Goal: Task Accomplishment & Management: Manage account settings

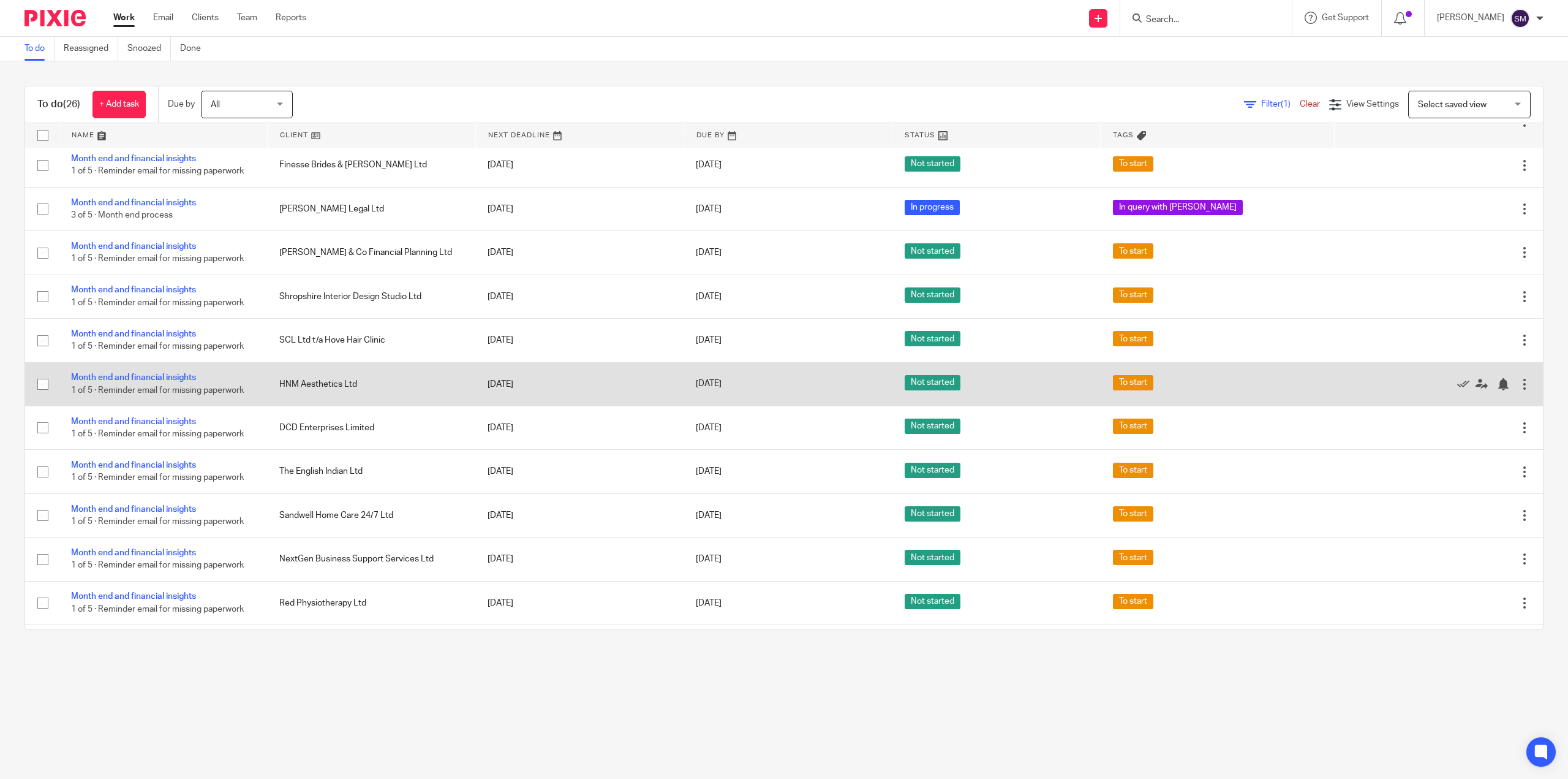
scroll to position [656, 0]
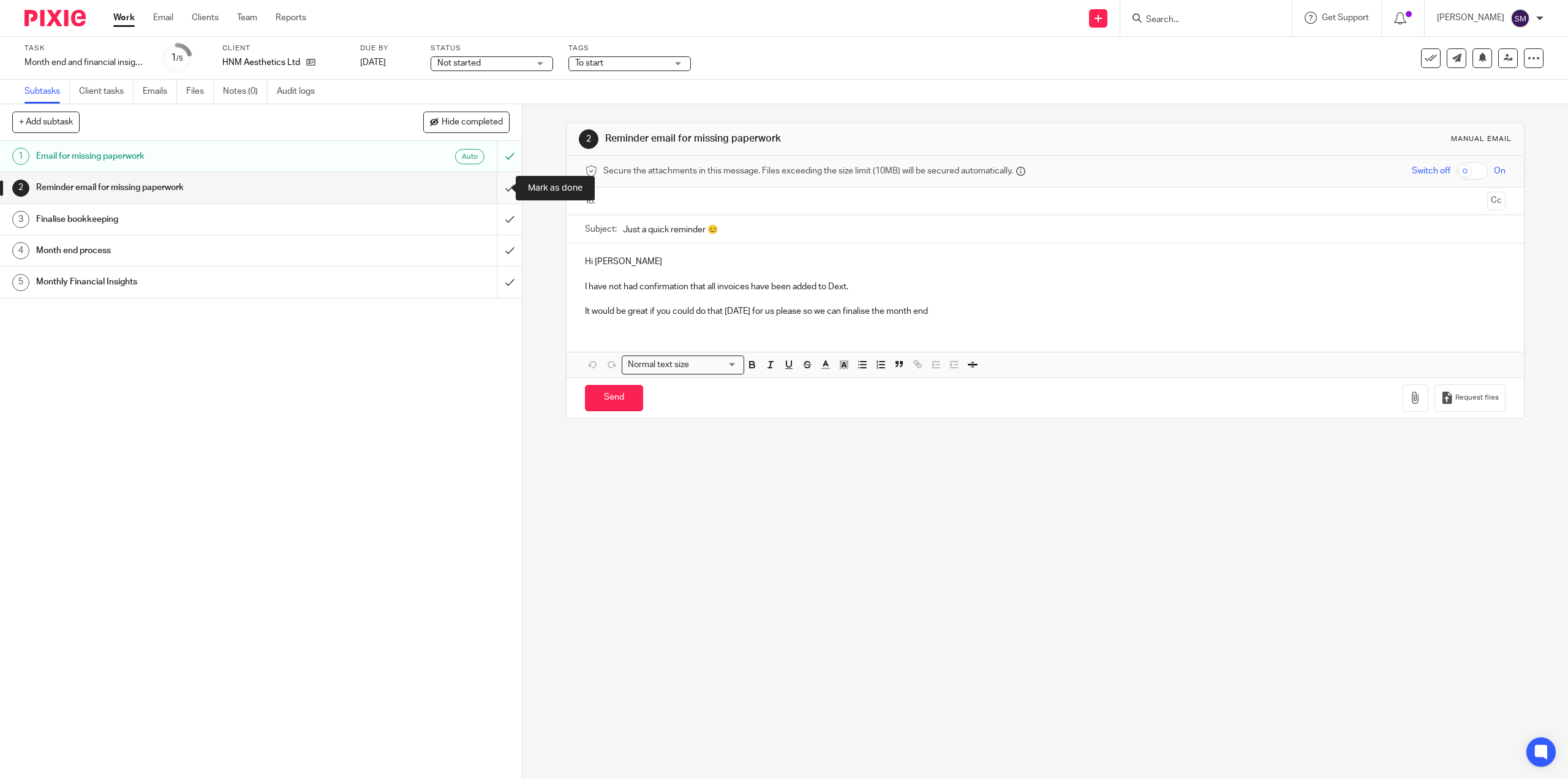
click at [497, 187] on input "submit" at bounding box center [260, 187] width 522 height 31
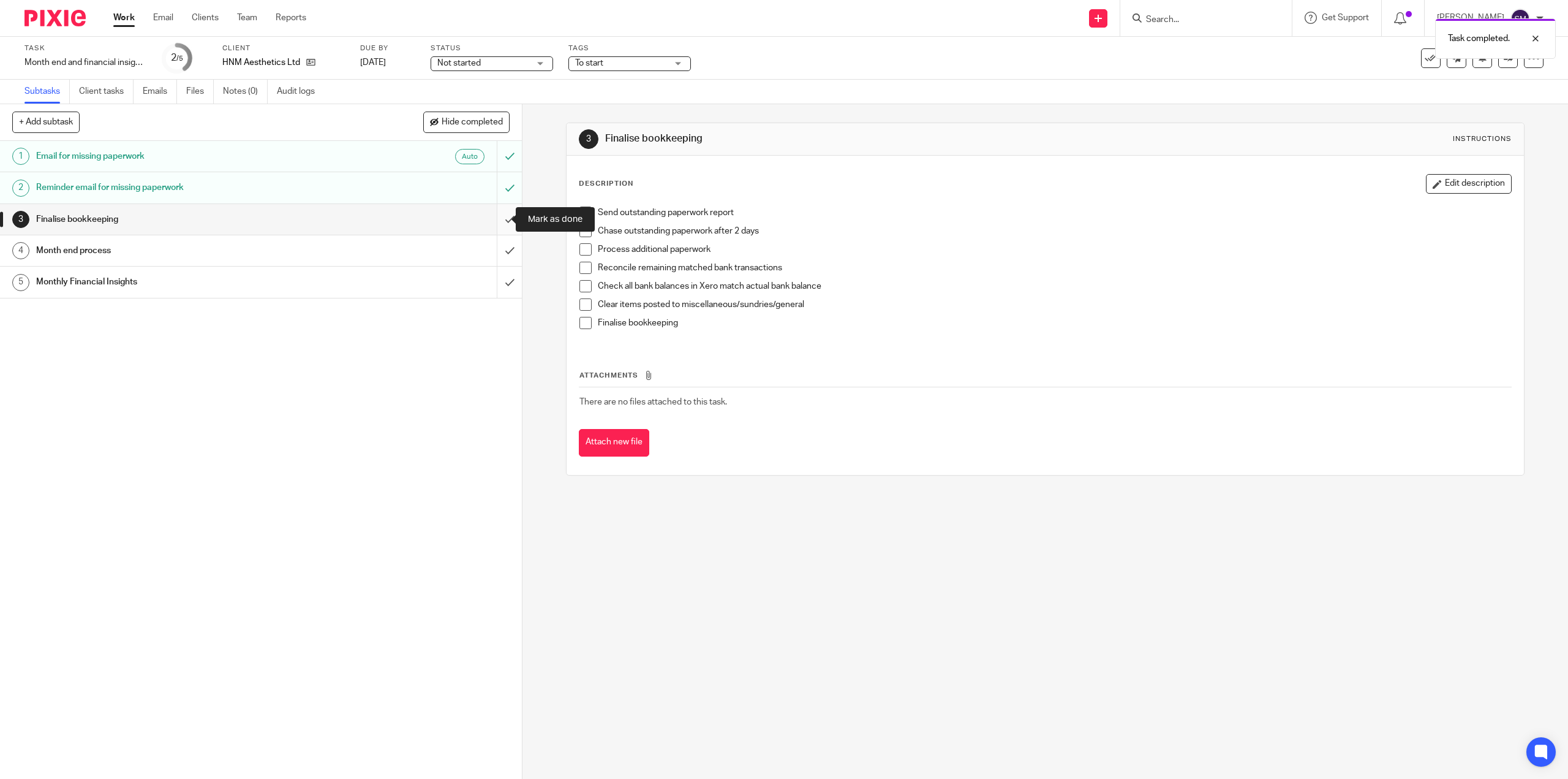
click at [500, 216] on input "submit" at bounding box center [260, 219] width 522 height 31
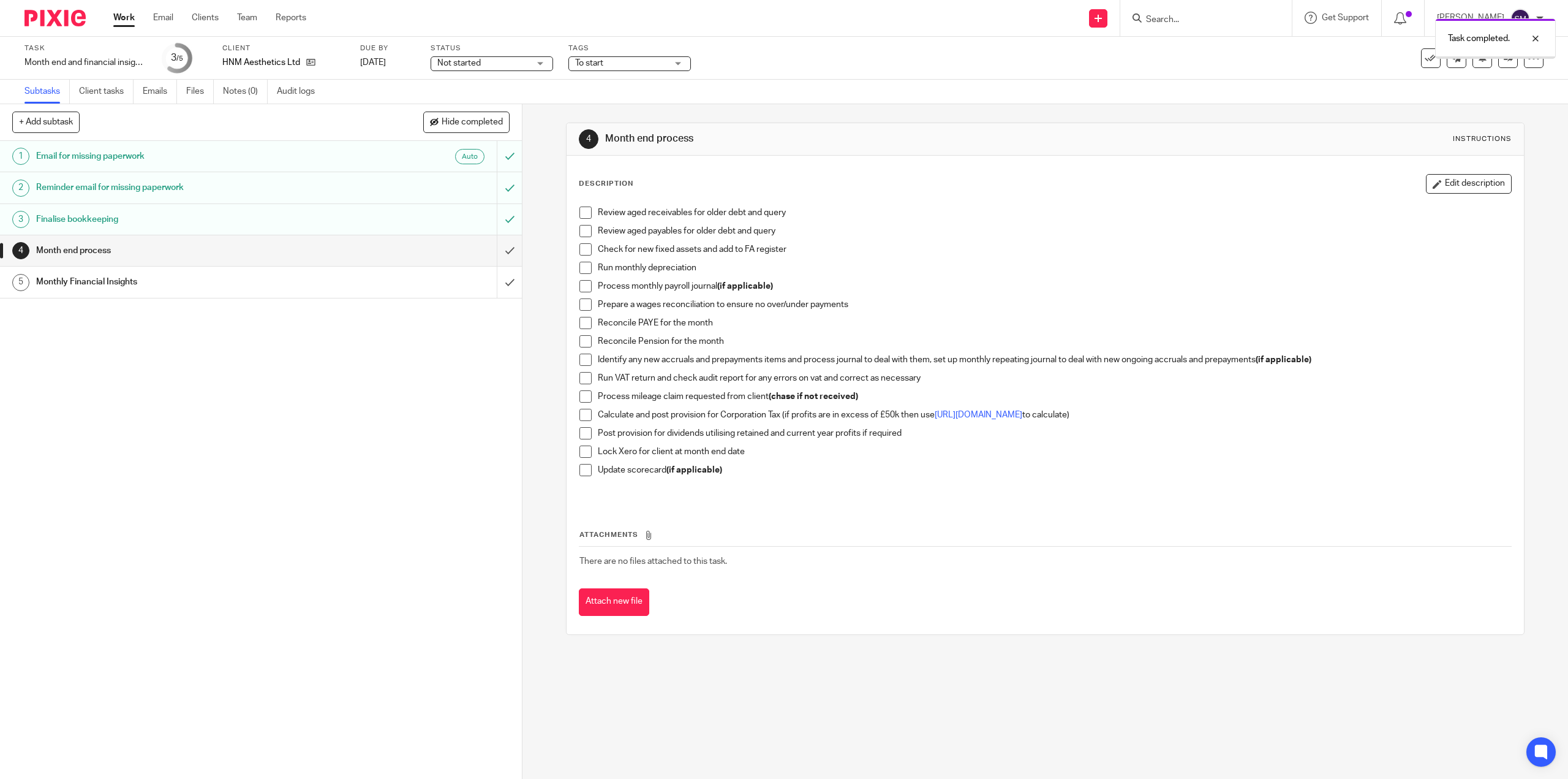
click at [105, 255] on h1 "Month end process" at bounding box center [186, 250] width 299 height 18
click at [581, 218] on span at bounding box center [585, 213] width 12 height 12
click at [585, 231] on span at bounding box center [585, 231] width 12 height 12
click at [582, 249] on span at bounding box center [585, 250] width 12 height 12
click at [584, 268] on span at bounding box center [585, 268] width 12 height 12
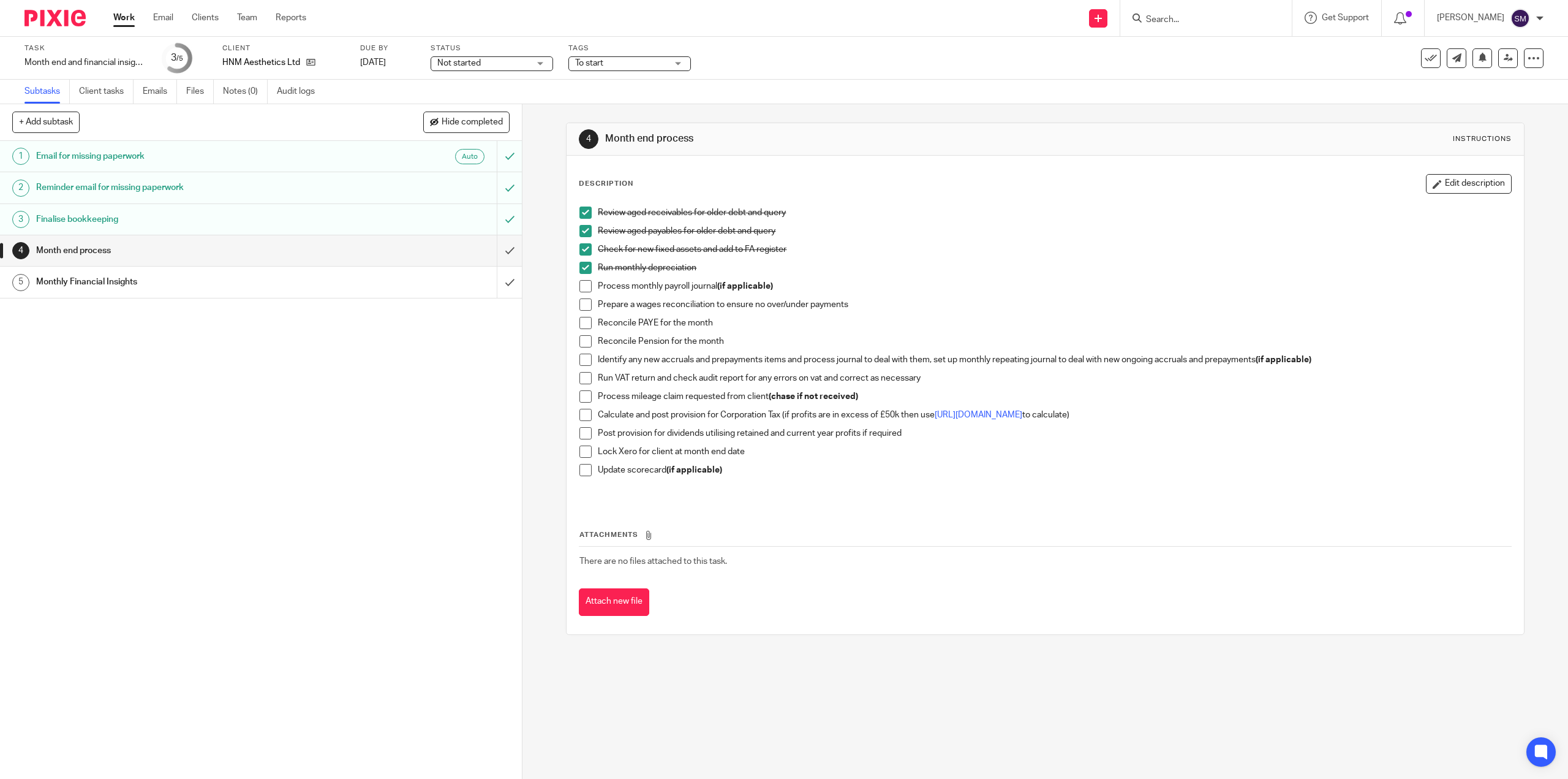
click at [579, 291] on span at bounding box center [585, 286] width 12 height 12
click at [588, 305] on span at bounding box center [585, 305] width 12 height 12
click at [588, 324] on span at bounding box center [585, 323] width 12 height 12
click at [587, 343] on span at bounding box center [585, 342] width 12 height 12
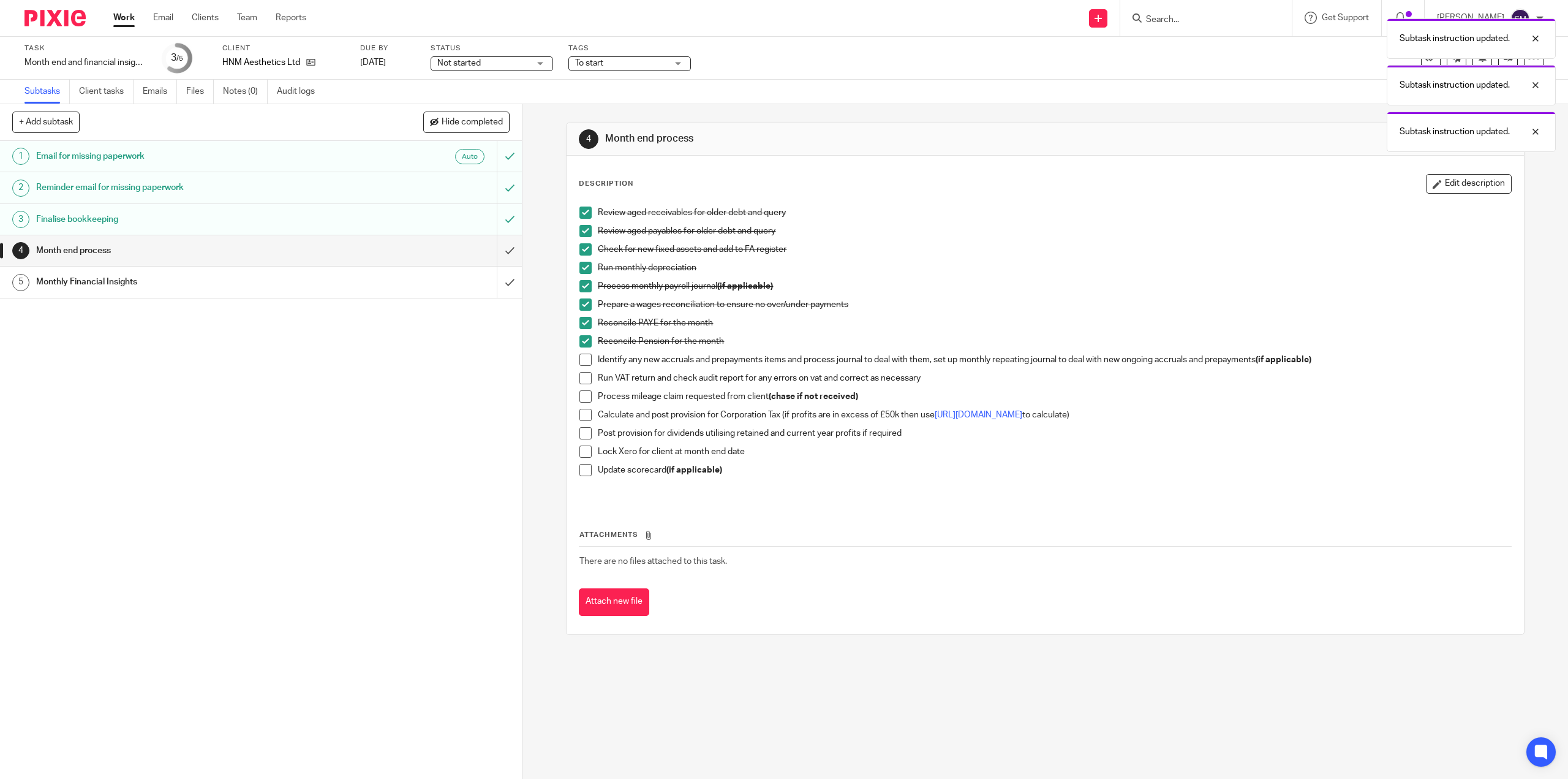
click at [581, 360] on span at bounding box center [585, 360] width 12 height 12
click at [579, 398] on span at bounding box center [585, 397] width 12 height 12
click at [579, 381] on span at bounding box center [585, 378] width 12 height 12
click at [1017, 415] on link "https://www.tax.service.gov.uk/marginal-relief-calculator/accounting-period" at bounding box center [978, 414] width 88 height 9
click at [583, 416] on span at bounding box center [585, 415] width 12 height 12
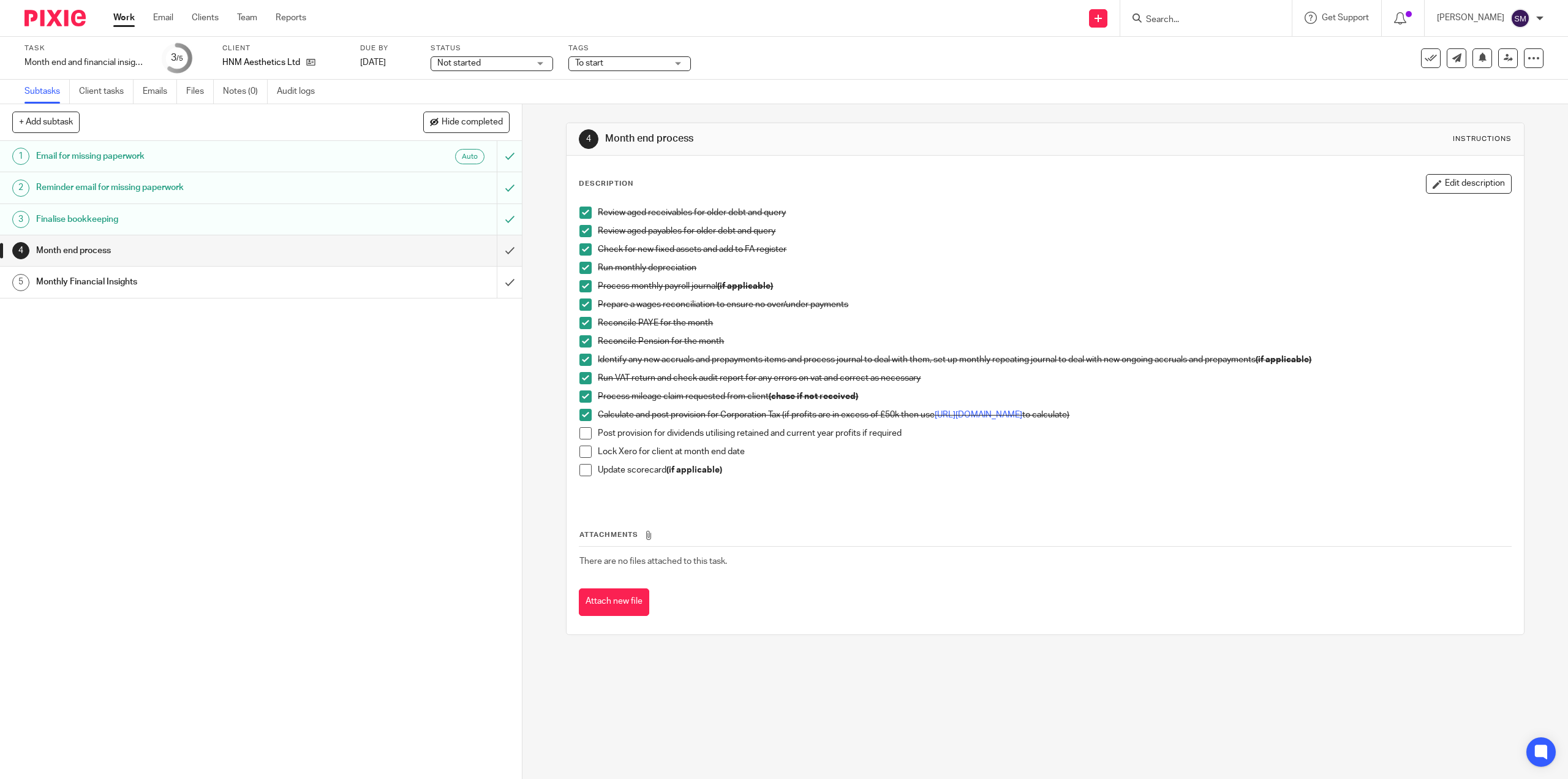
drag, startPoint x: 584, startPoint y: 435, endPoint x: 587, endPoint y: 441, distance: 6.7
click at [583, 435] on span at bounding box center [585, 433] width 12 height 12
click at [579, 462] on li "Lock Xero for client at month end date" at bounding box center [1044, 454] width 931 height 18
click at [579, 455] on span at bounding box center [585, 452] width 12 height 12
click at [579, 471] on span at bounding box center [585, 470] width 12 height 12
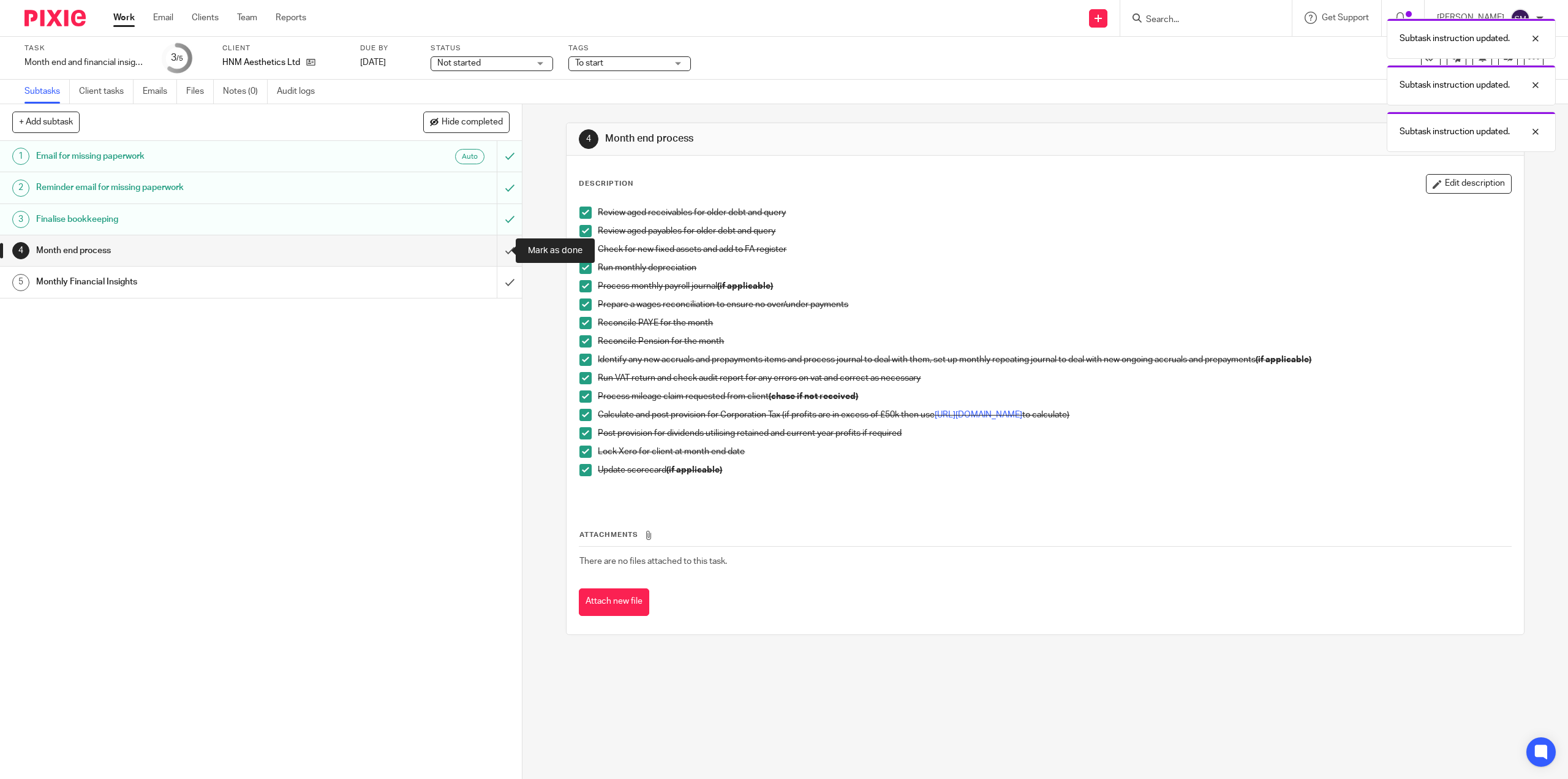
click at [496, 250] on input "submit" at bounding box center [260, 250] width 522 height 31
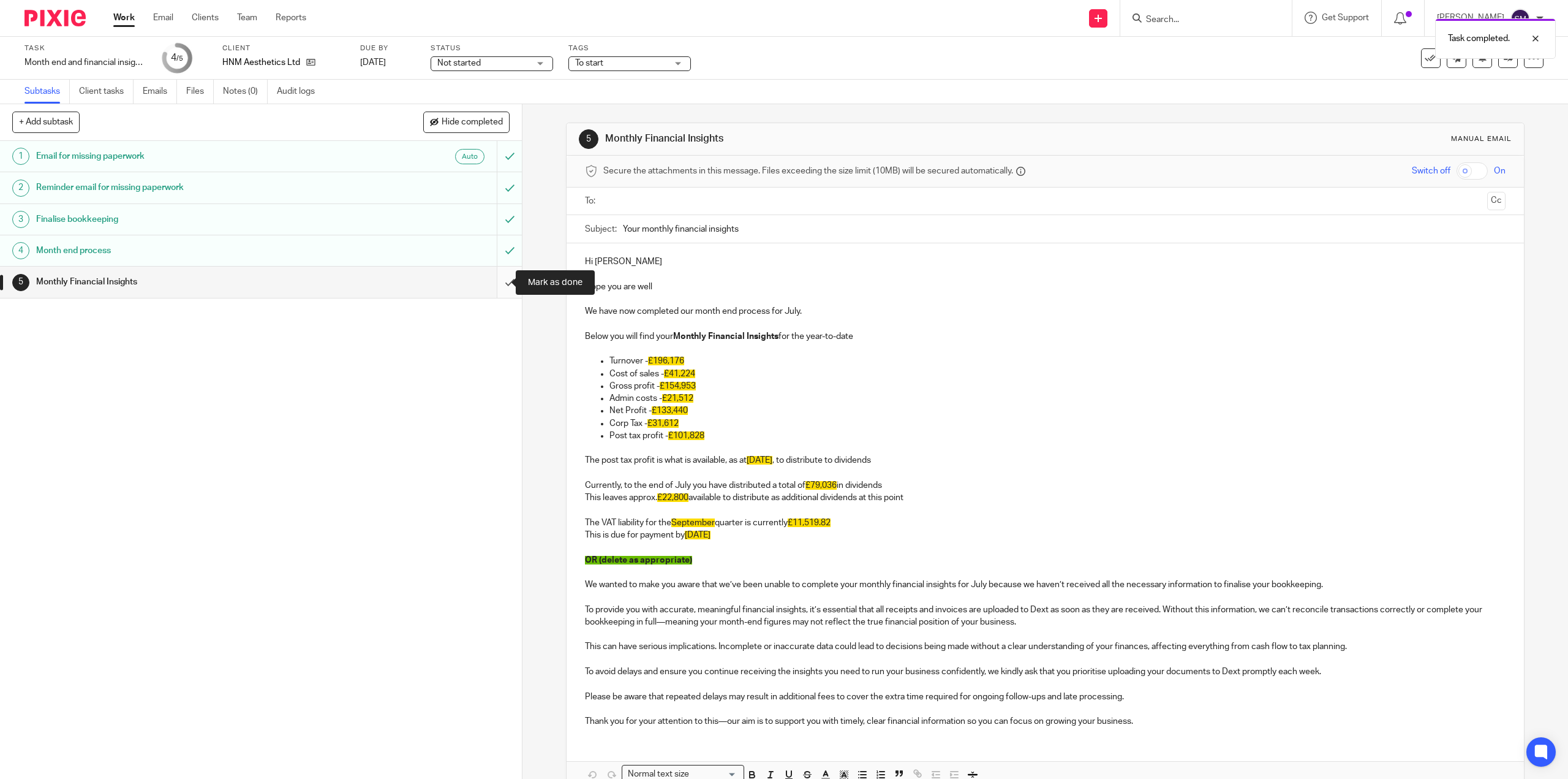
click at [498, 289] on input "submit" at bounding box center [260, 282] width 522 height 31
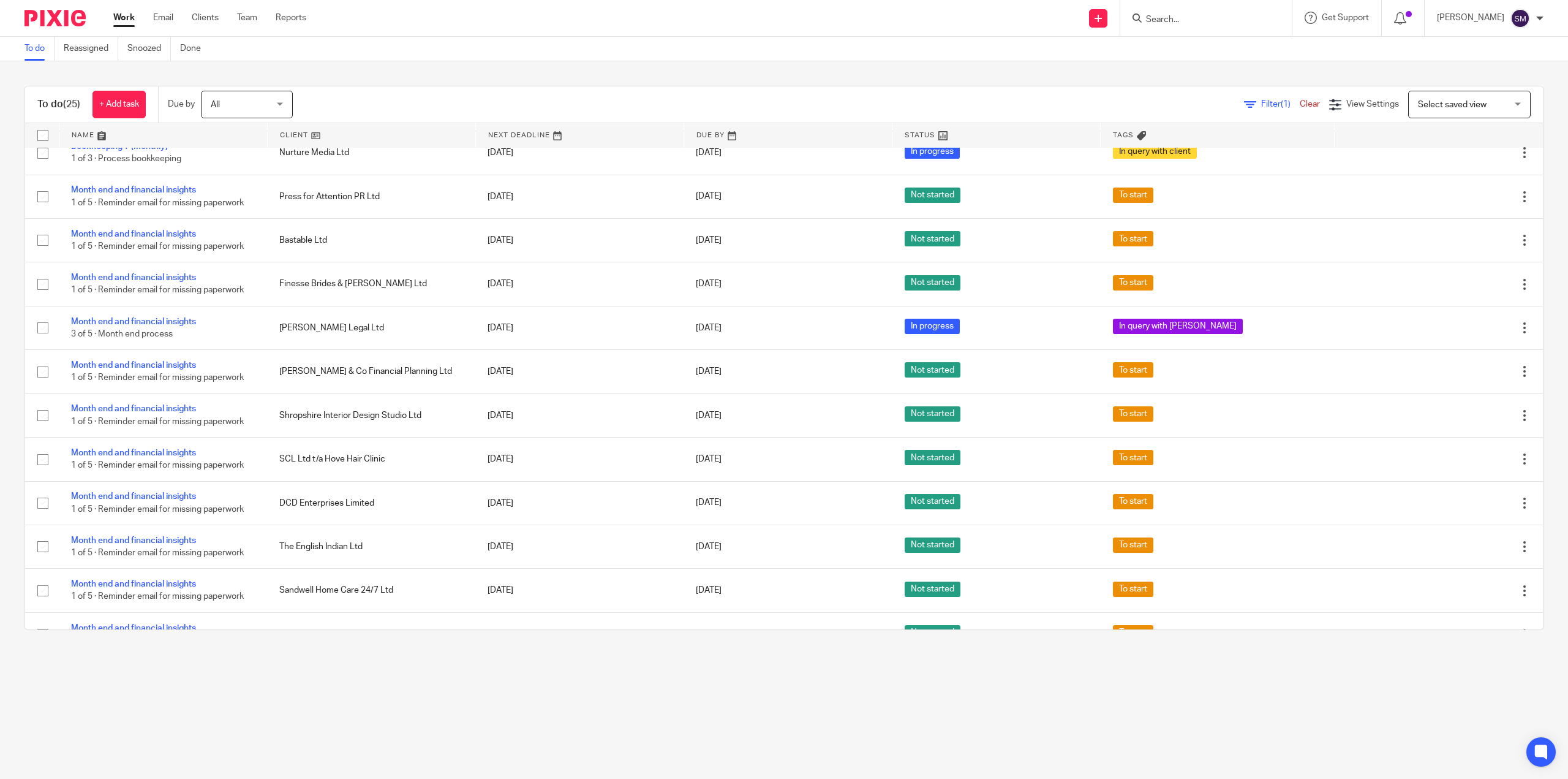
scroll to position [490, 0]
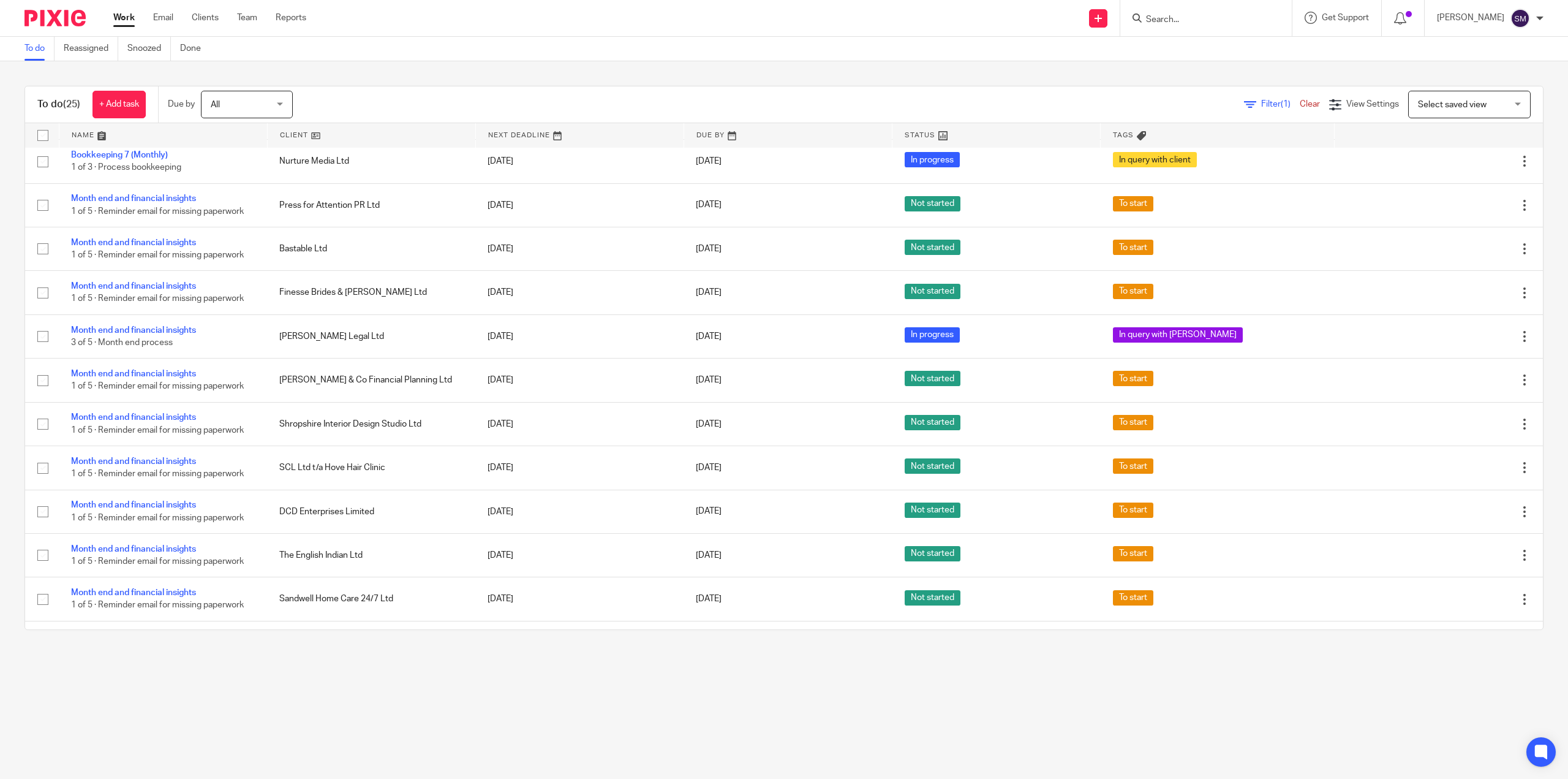
drag, startPoint x: 154, startPoint y: 197, endPoint x: 5, endPoint y: 229, distance: 152.4
click at [5, 229] on div "To do (25) + Add task Due by All All Today Tomorrow This week Next week This mo…" at bounding box center [784, 358] width 1568 height 593
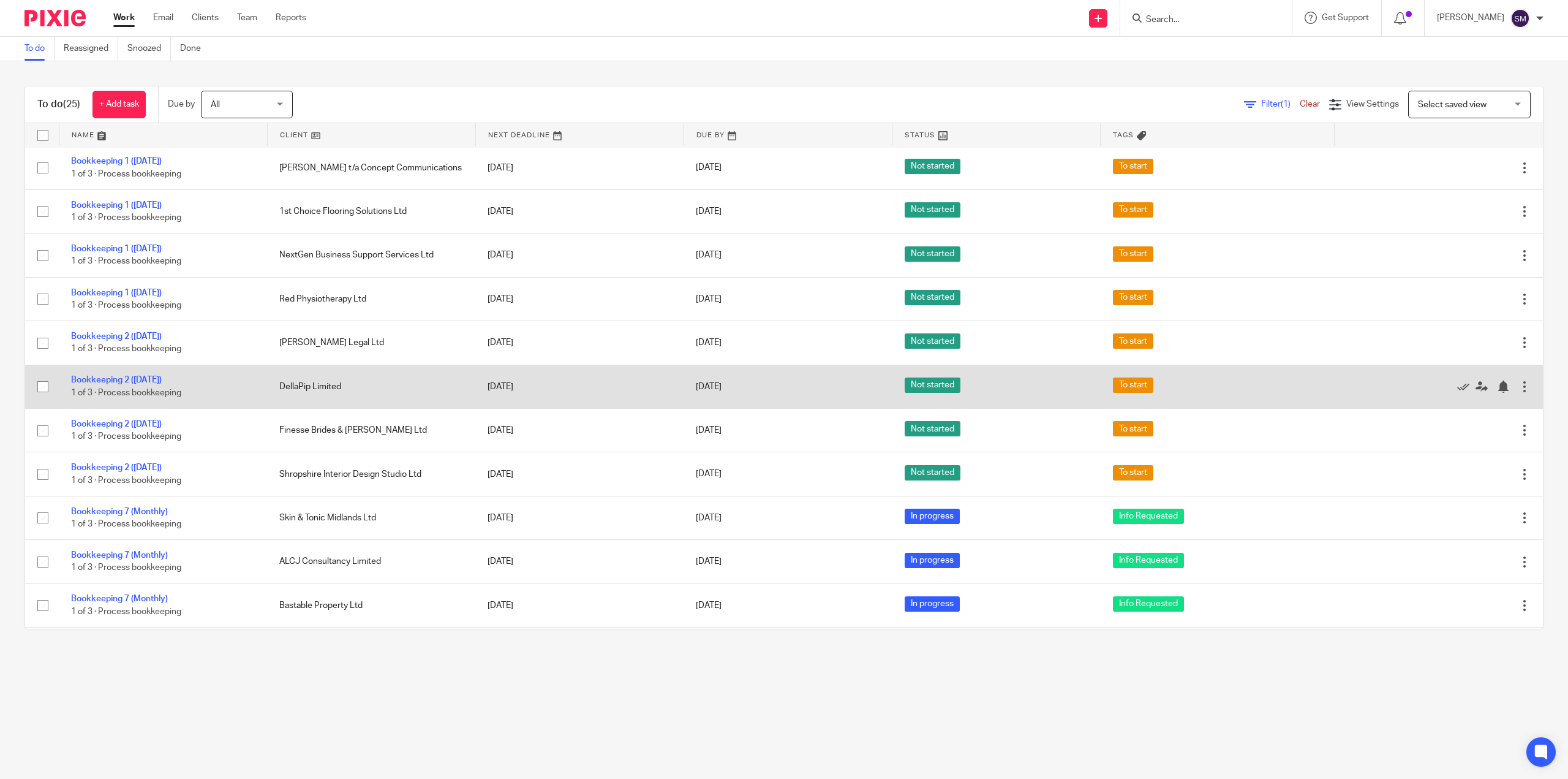
scroll to position [0, 0]
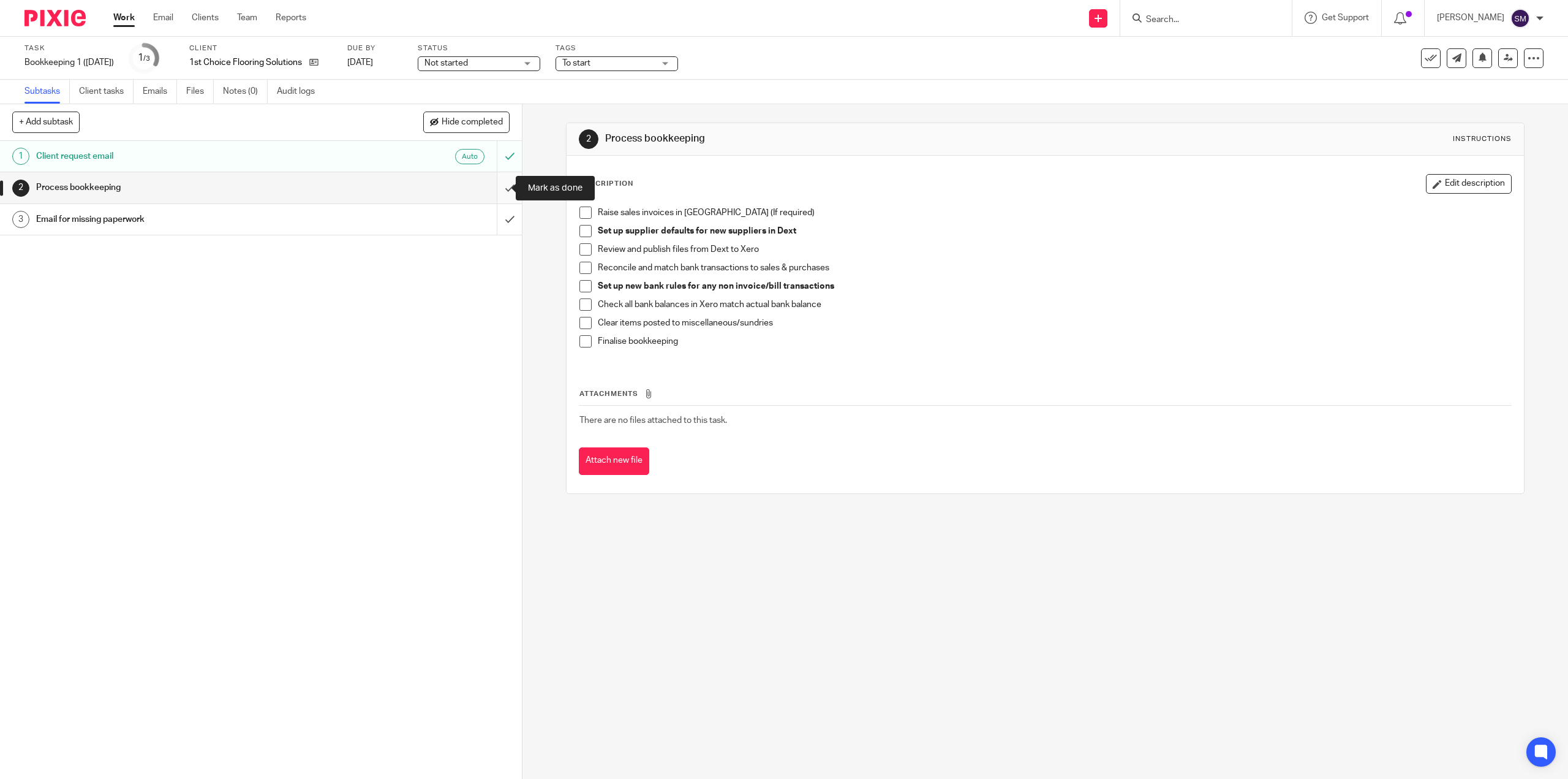
click at [499, 190] on input "submit" at bounding box center [260, 187] width 522 height 31
